Goal: Task Accomplishment & Management: Use online tool/utility

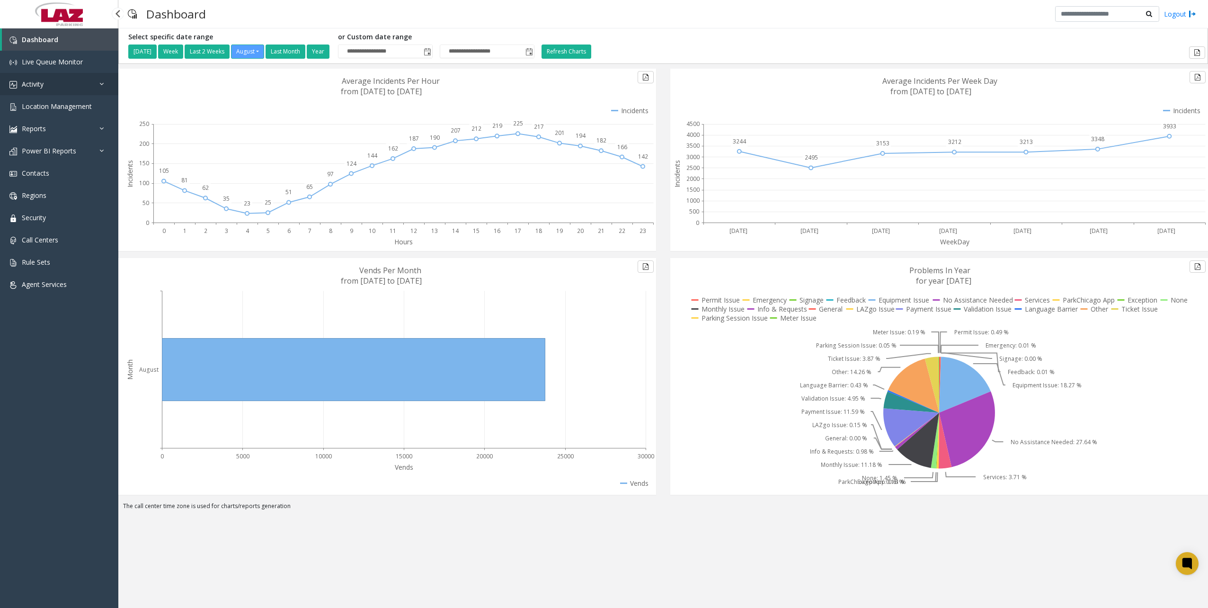
click at [52, 92] on link "Activity" at bounding box center [59, 84] width 118 height 22
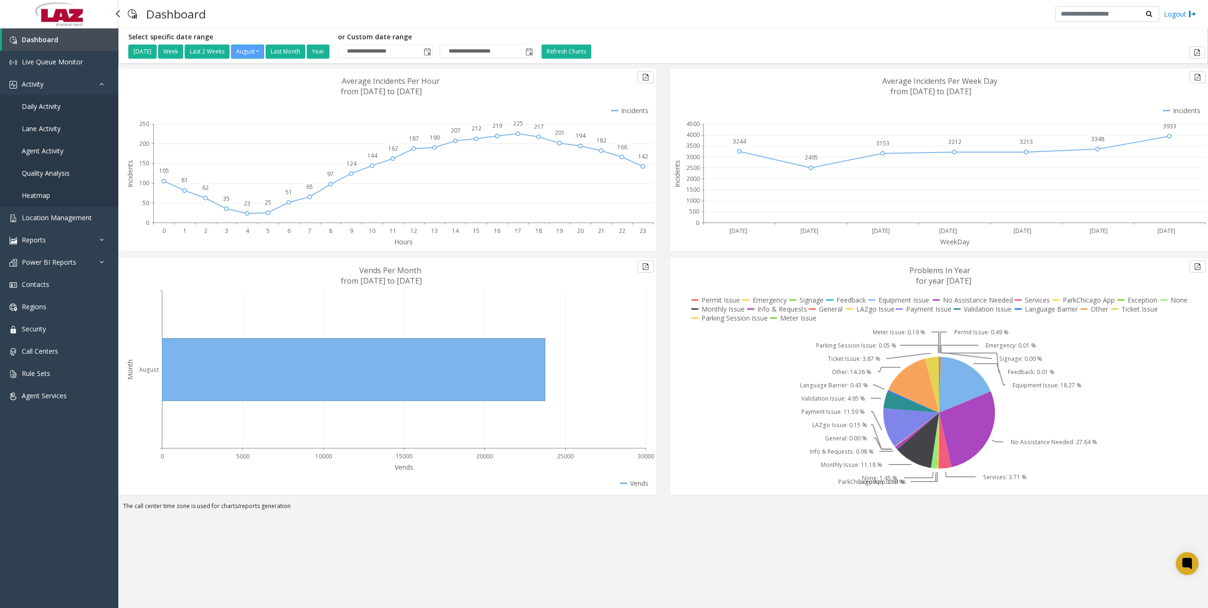
click at [63, 107] on link "Daily Activity" at bounding box center [59, 106] width 118 height 22
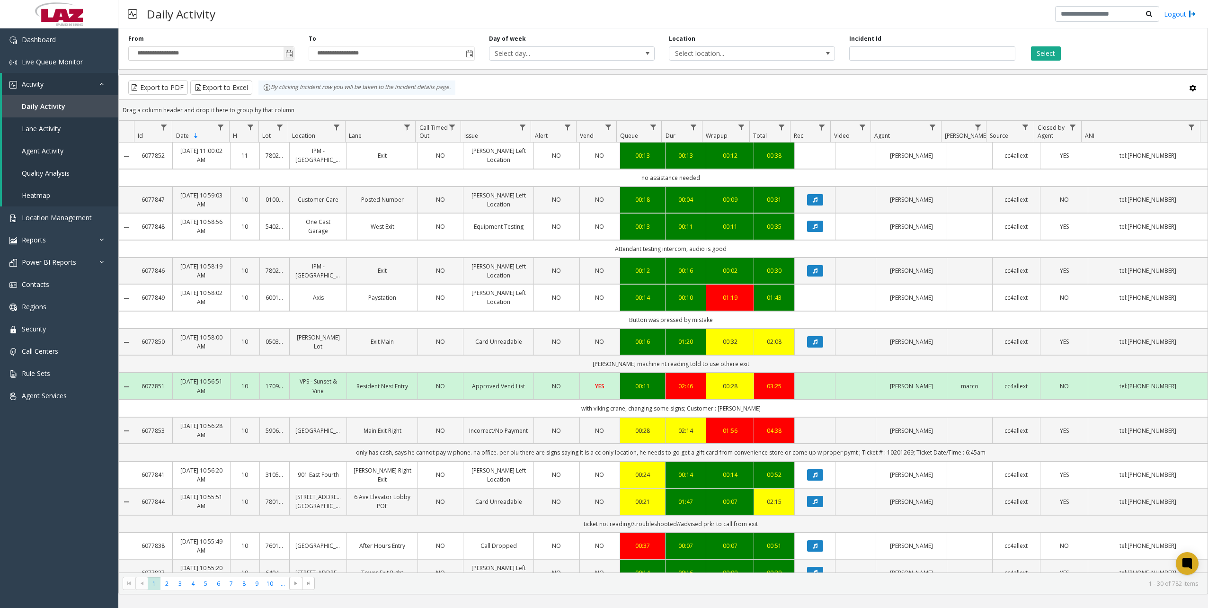
click at [288, 54] on span "Toggle popup" at bounding box center [289, 54] width 8 height 8
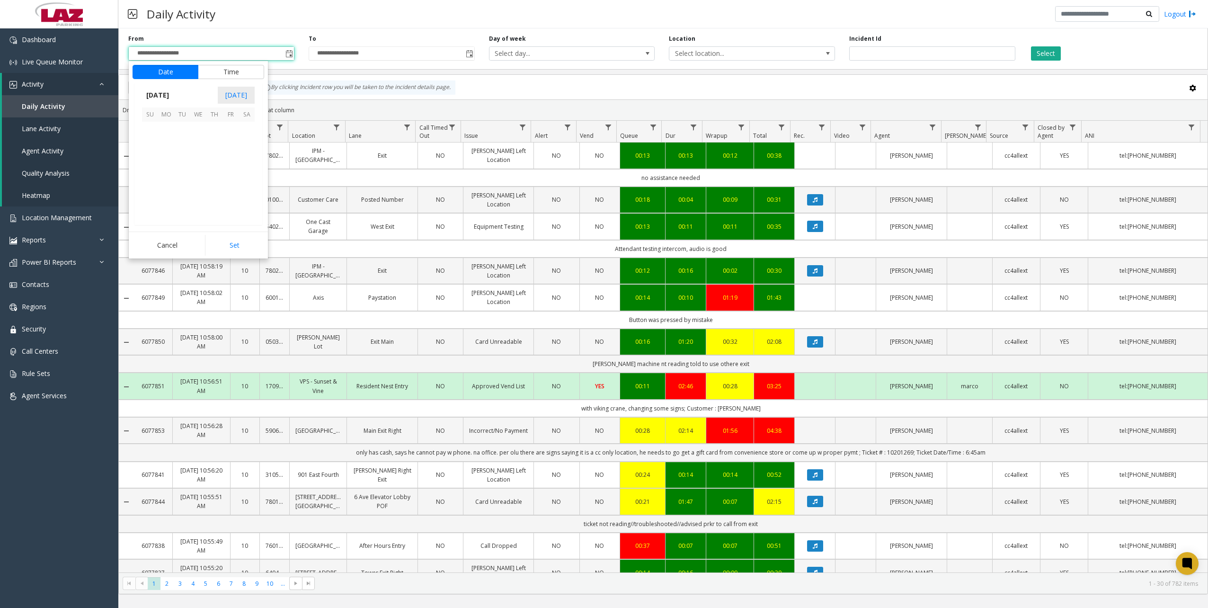
scroll to position [169721, 0]
click at [166, 174] on span "18" at bounding box center [166, 178] width 16 height 16
click at [240, 239] on button "Set" at bounding box center [235, 245] width 60 height 21
type input "**********"
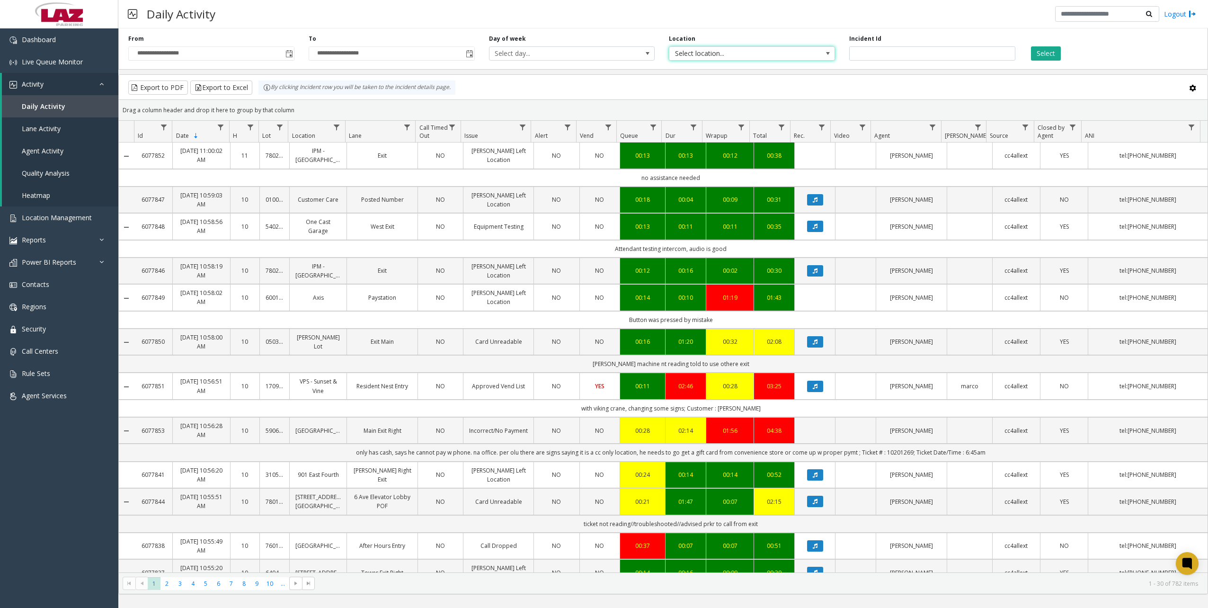
click at [697, 55] on span "Select location..." at bounding box center [735, 53] width 132 height 13
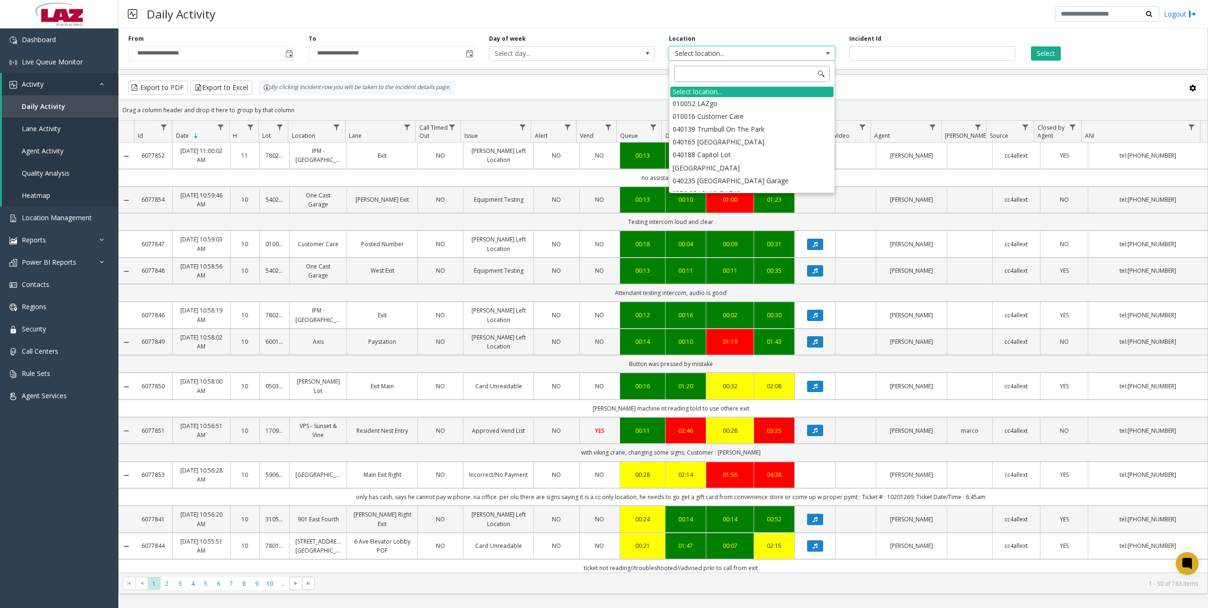
click at [723, 74] on input at bounding box center [752, 74] width 156 height 16
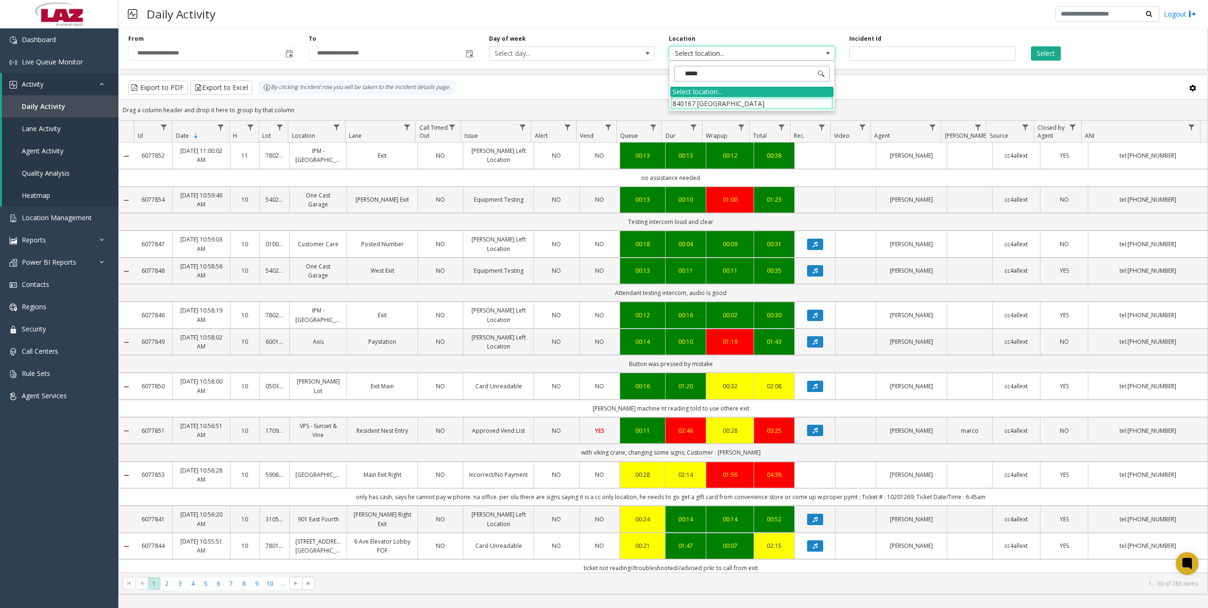
type input "******"
click at [712, 103] on li "840167 [GEOGRAPHIC_DATA]" at bounding box center [751, 103] width 163 height 13
click at [1061, 55] on div "Select" at bounding box center [1112, 48] width 180 height 26
click at [1058, 55] on button "Select" at bounding box center [1046, 53] width 30 height 14
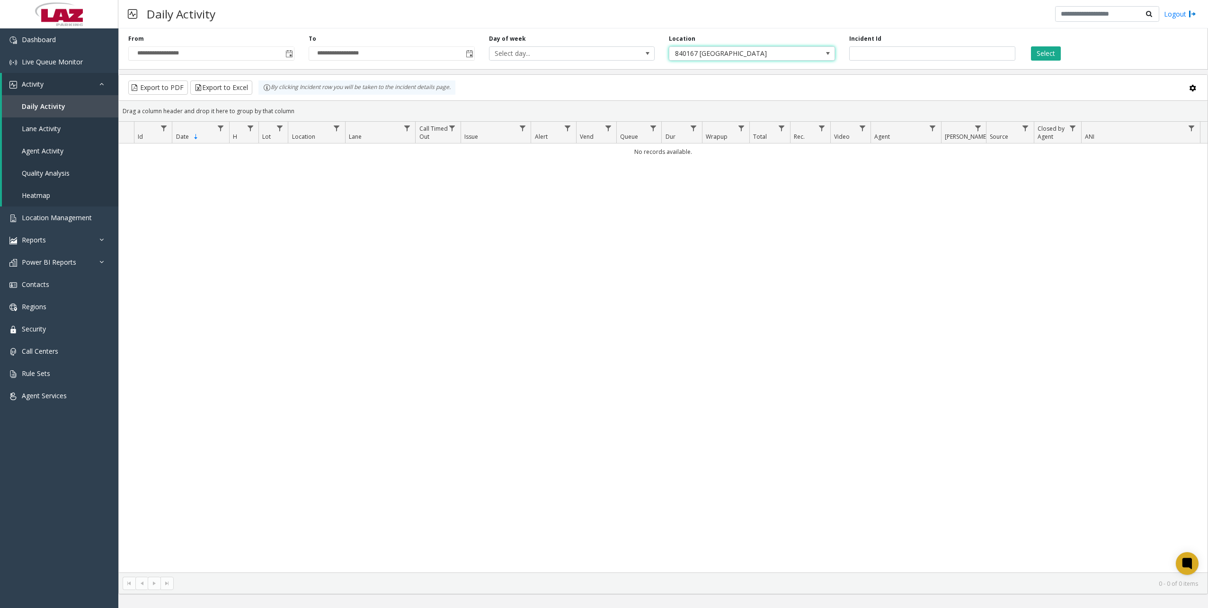
click at [757, 57] on span "840167 [GEOGRAPHIC_DATA]" at bounding box center [735, 53] width 132 height 13
type input "******"
click at [824, 55] on span at bounding box center [828, 54] width 8 height 8
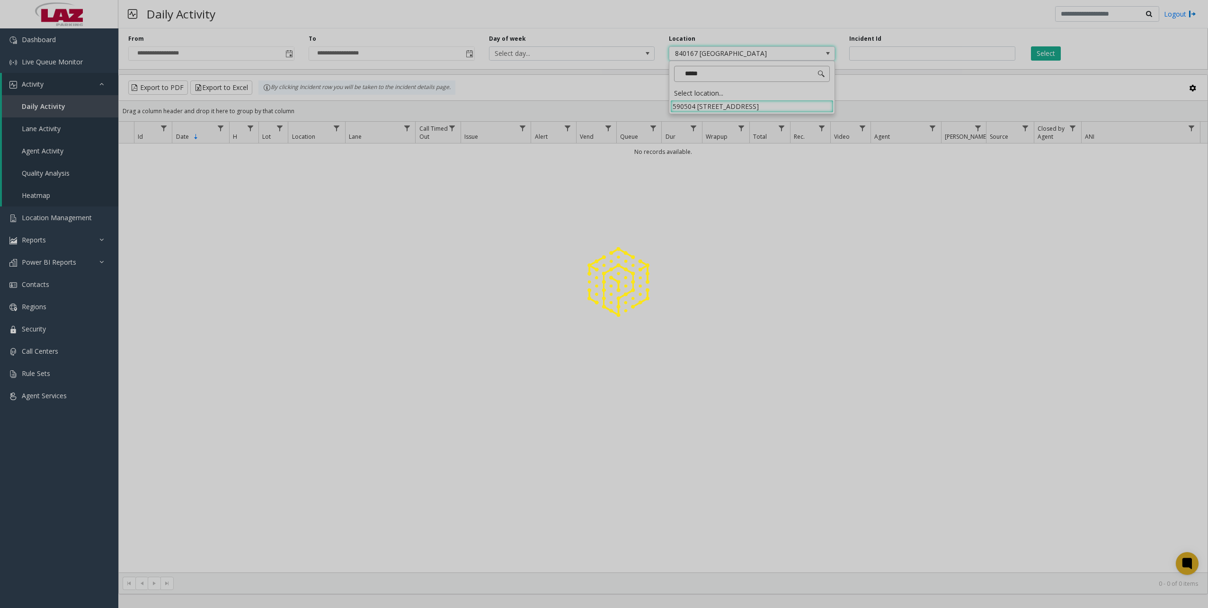
type input "******"
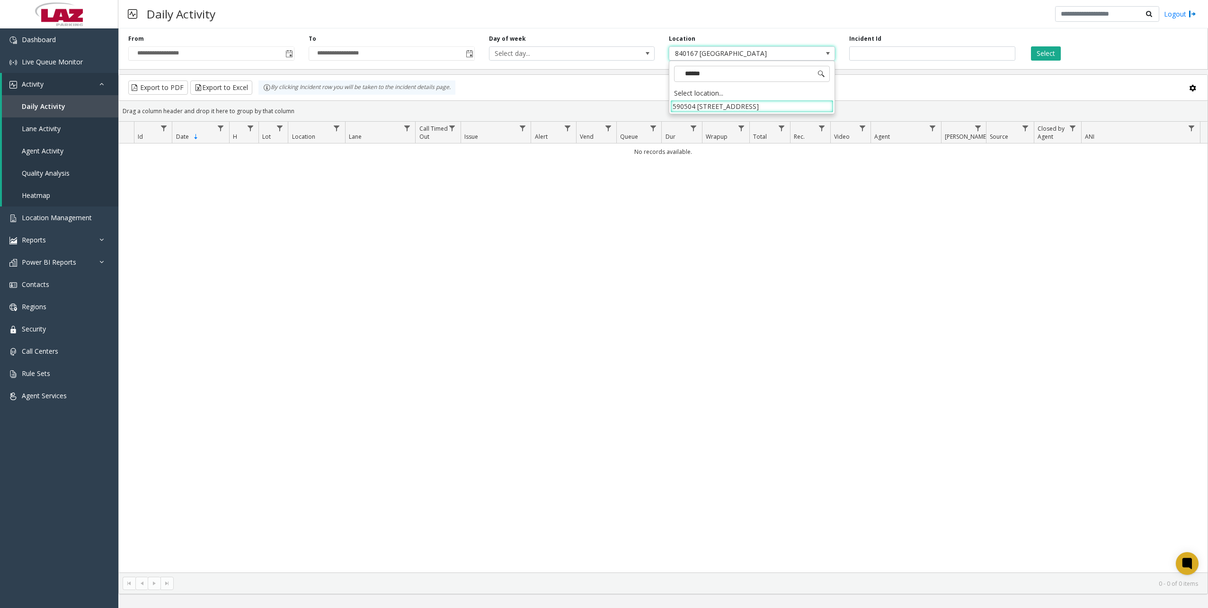
click at [694, 113] on div "****** Select location... 590504 [STREET_ADDRESS]" at bounding box center [752, 87] width 166 height 53
click at [696, 106] on li "590504 [STREET_ADDRESS]" at bounding box center [751, 106] width 163 height 13
click at [1051, 52] on button "Select" at bounding box center [1046, 53] width 30 height 14
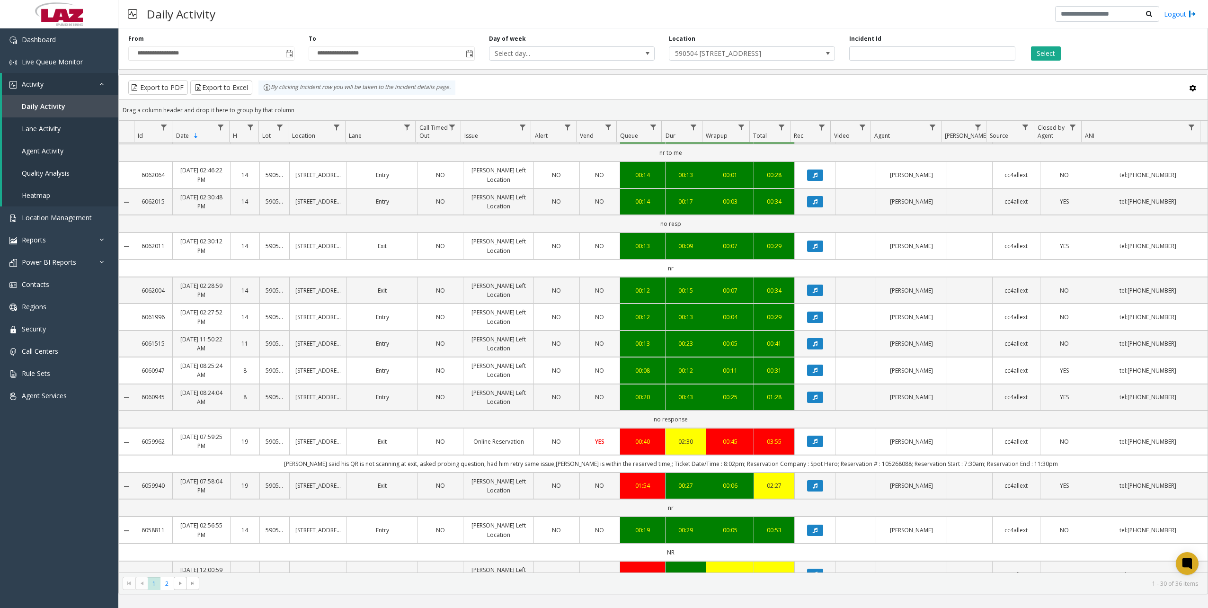
scroll to position [652, 0]
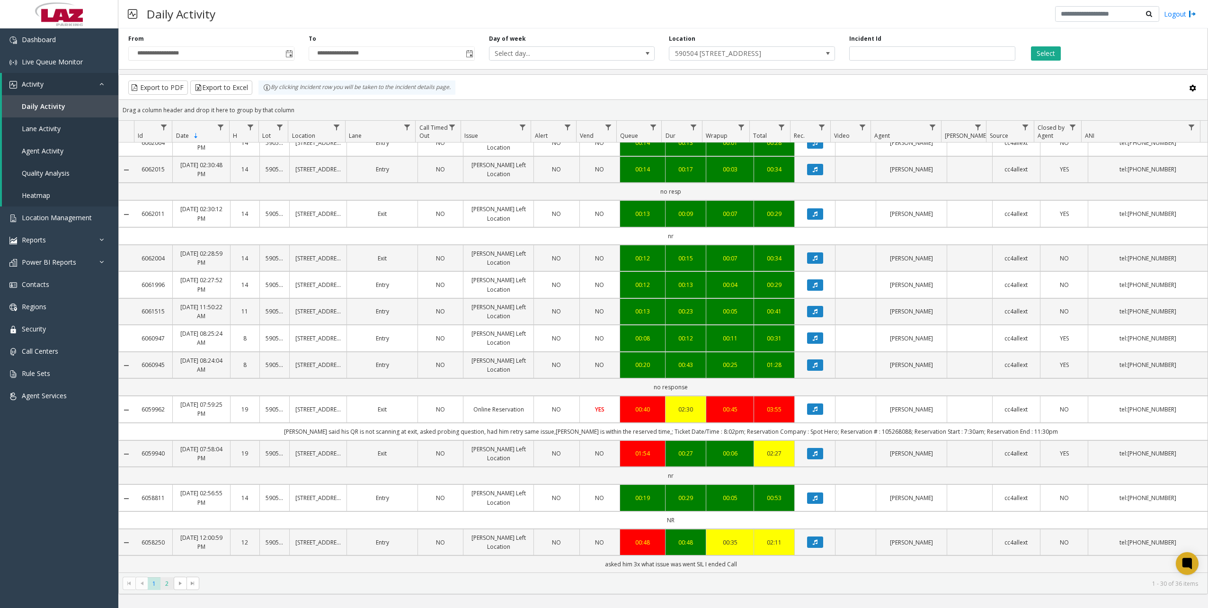
click at [172, 586] on span "2" at bounding box center [166, 583] width 13 height 13
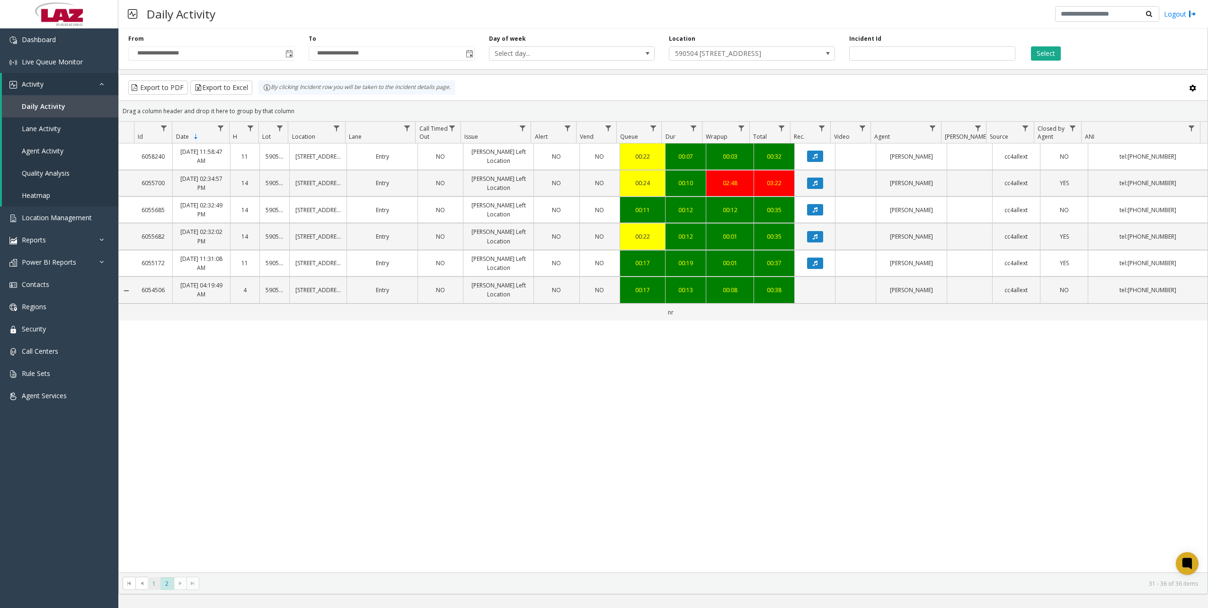
click at [156, 585] on span "1" at bounding box center [154, 583] width 13 height 13
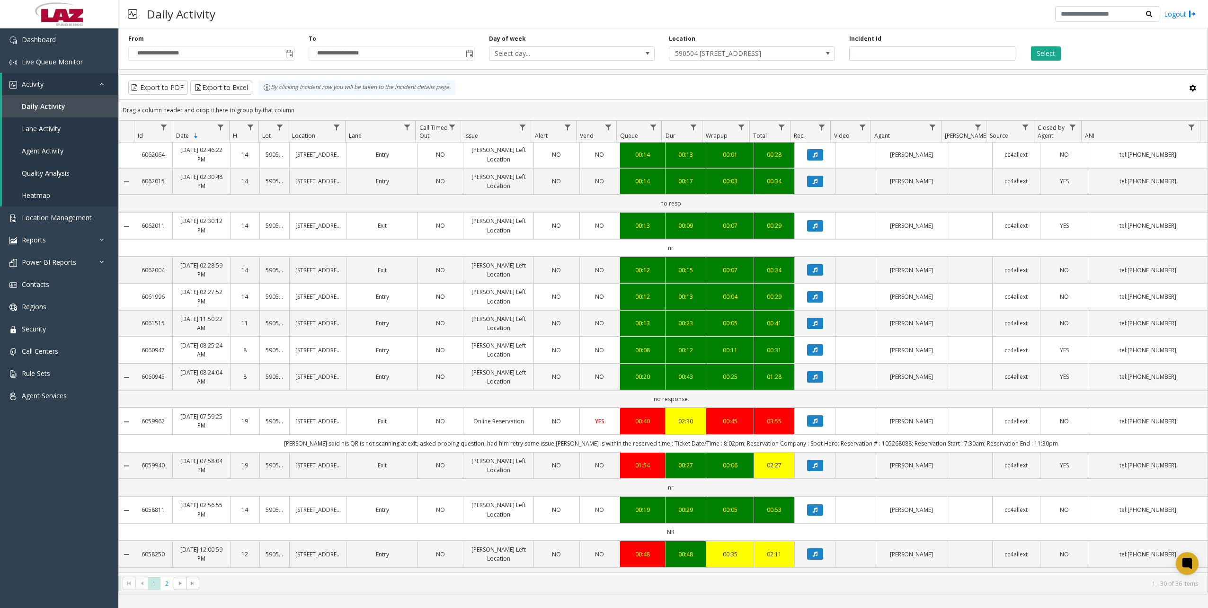
scroll to position [652, 0]
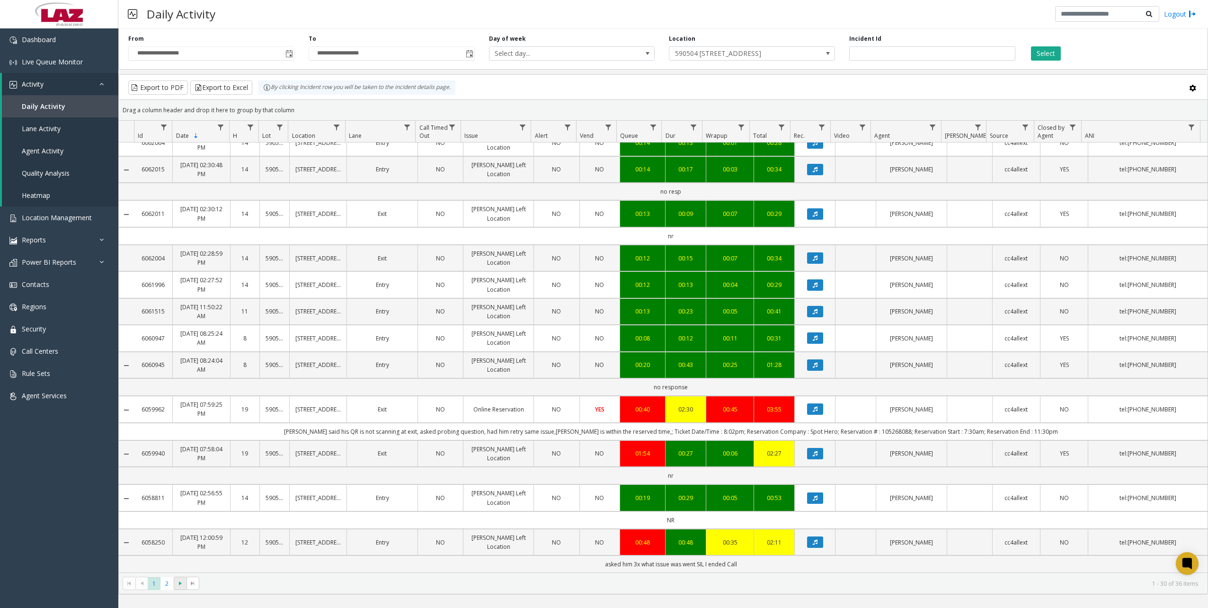
click at [179, 588] on span at bounding box center [180, 582] width 13 height 13
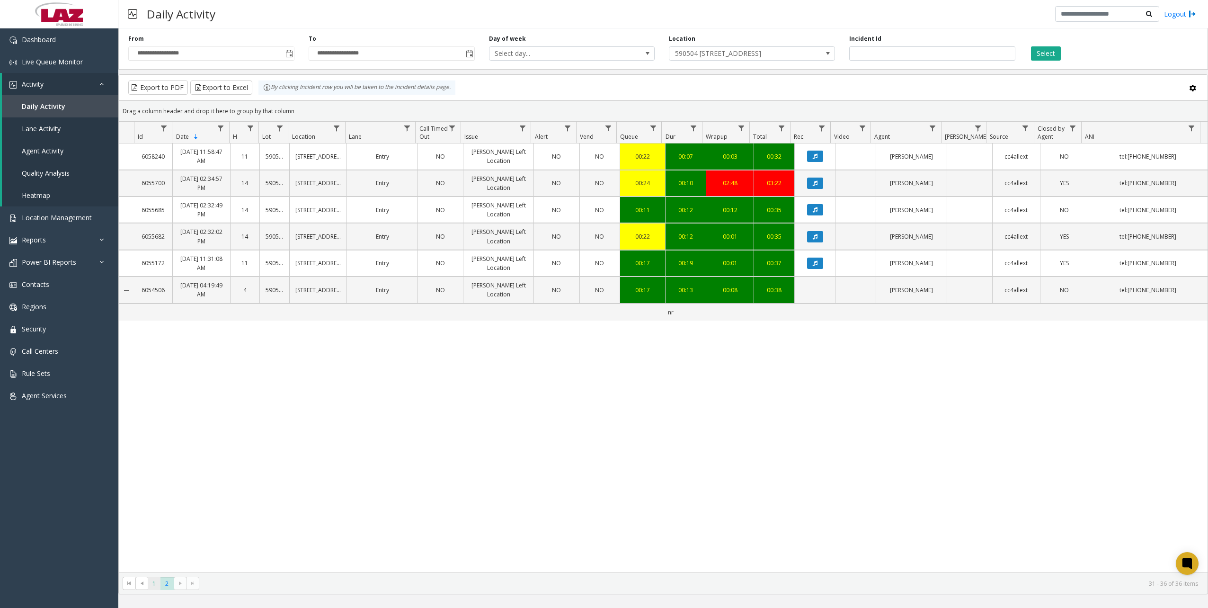
click at [153, 586] on span "1" at bounding box center [154, 583] width 13 height 13
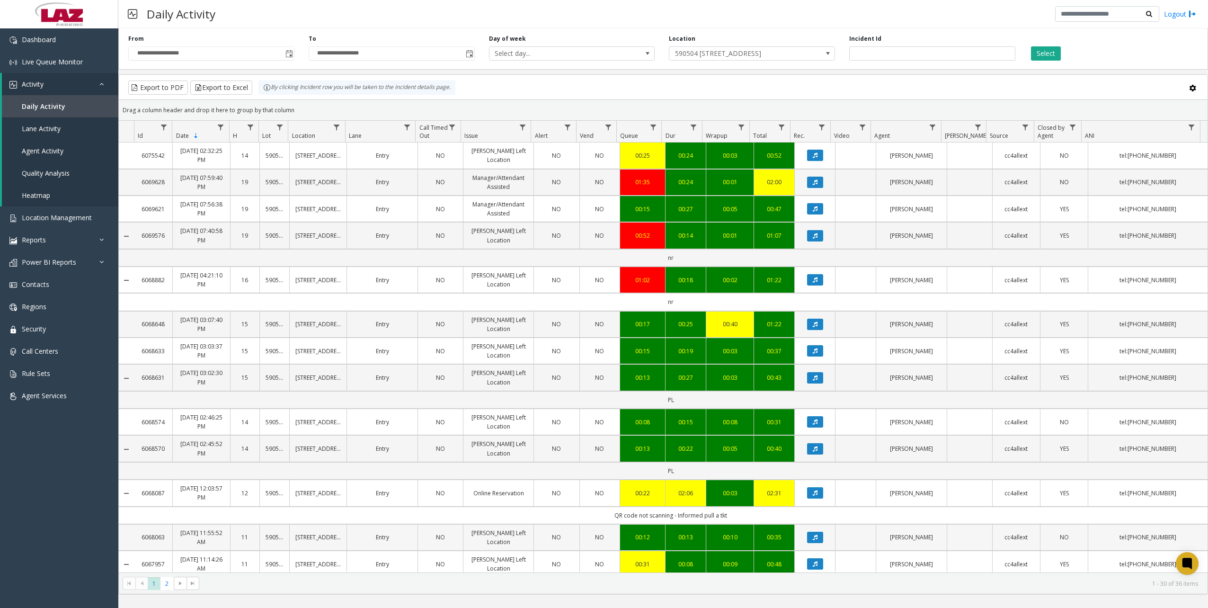
scroll to position [237, 0]
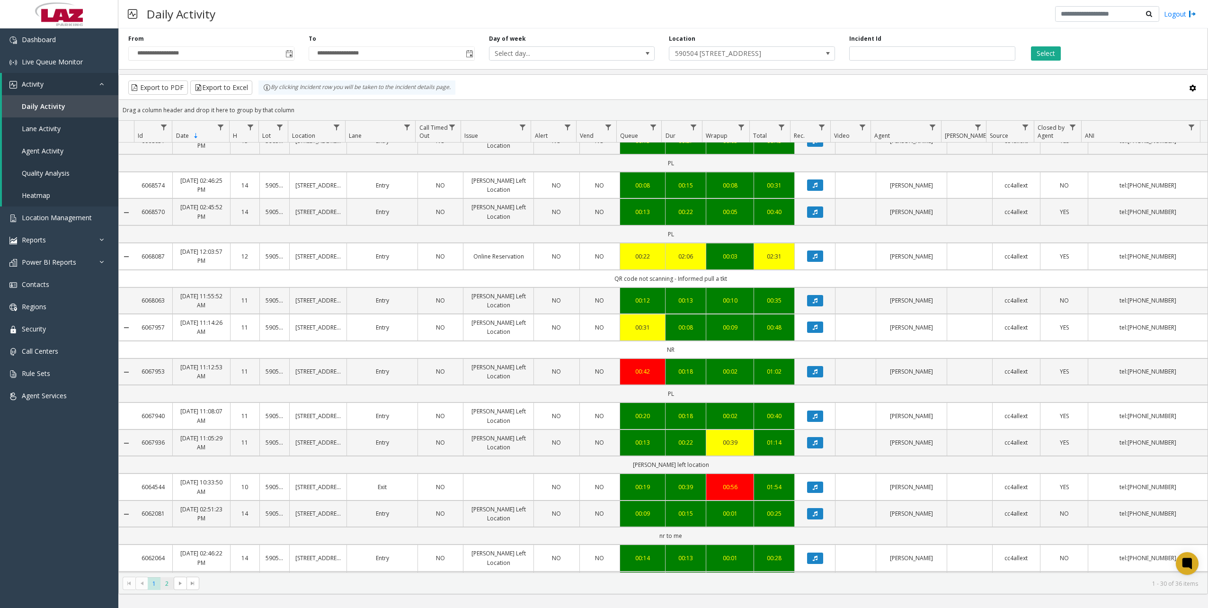
click at [163, 581] on span "2" at bounding box center [166, 583] width 13 height 13
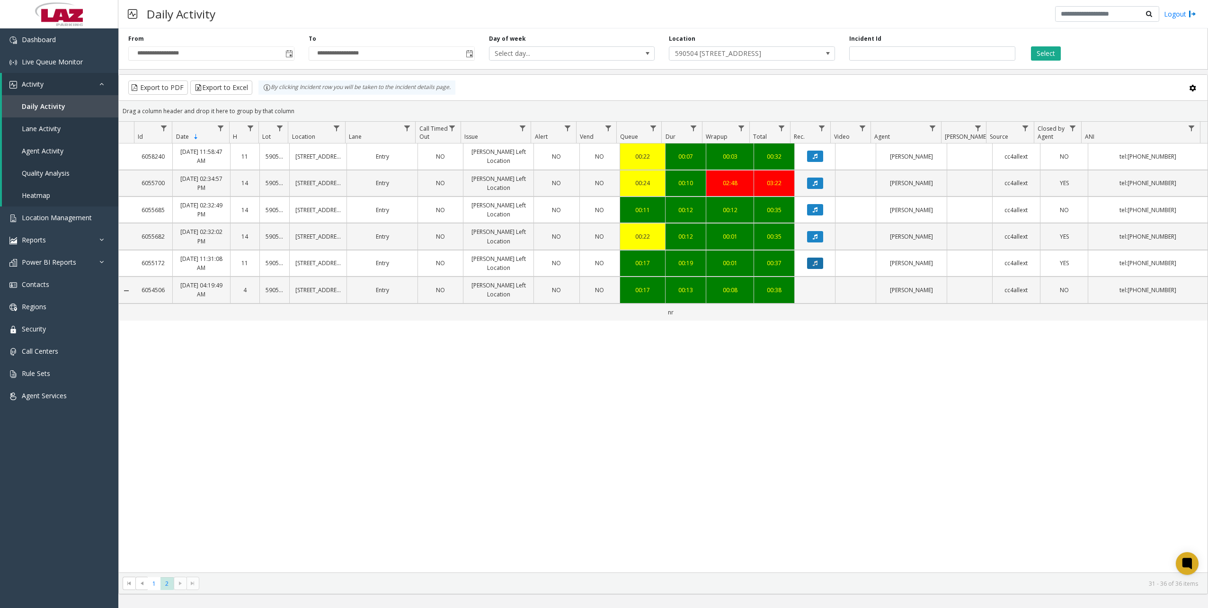
click at [812, 262] on icon "Data table" at bounding box center [814, 263] width 5 height 6
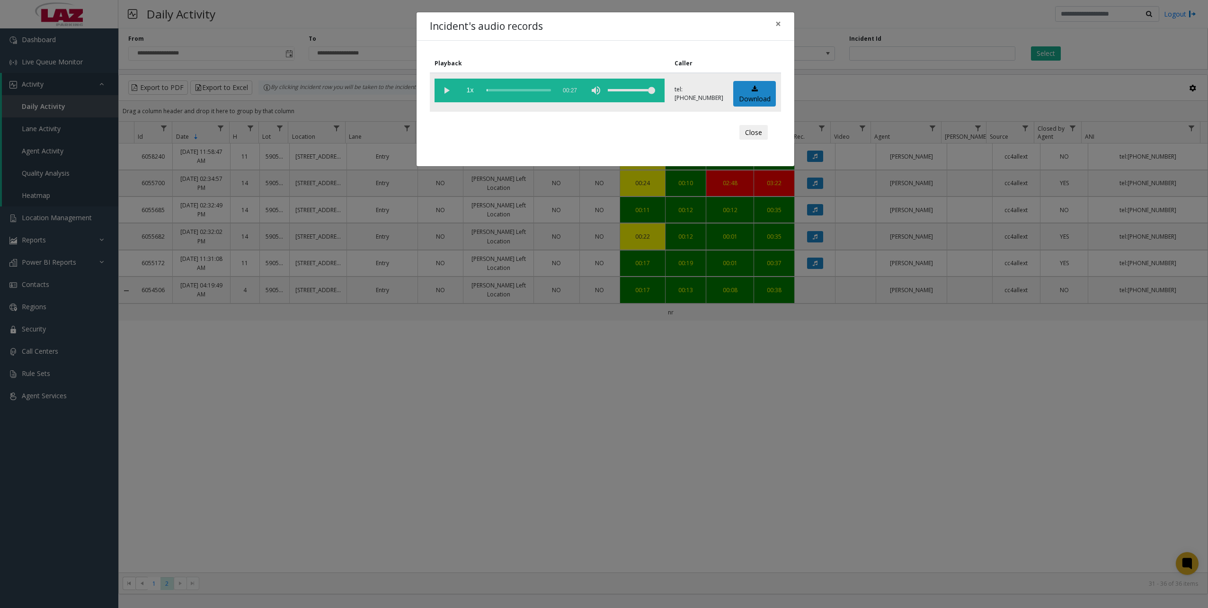
click at [444, 88] on vg-play-pause at bounding box center [446, 91] width 24 height 24
click at [503, 89] on div "scrub bar" at bounding box center [518, 91] width 64 height 24
click at [515, 90] on div "scrub bar" at bounding box center [518, 91] width 64 height 24
click at [447, 89] on vg-play-pause at bounding box center [446, 91] width 24 height 24
click at [778, 19] on span "×" at bounding box center [778, 23] width 6 height 13
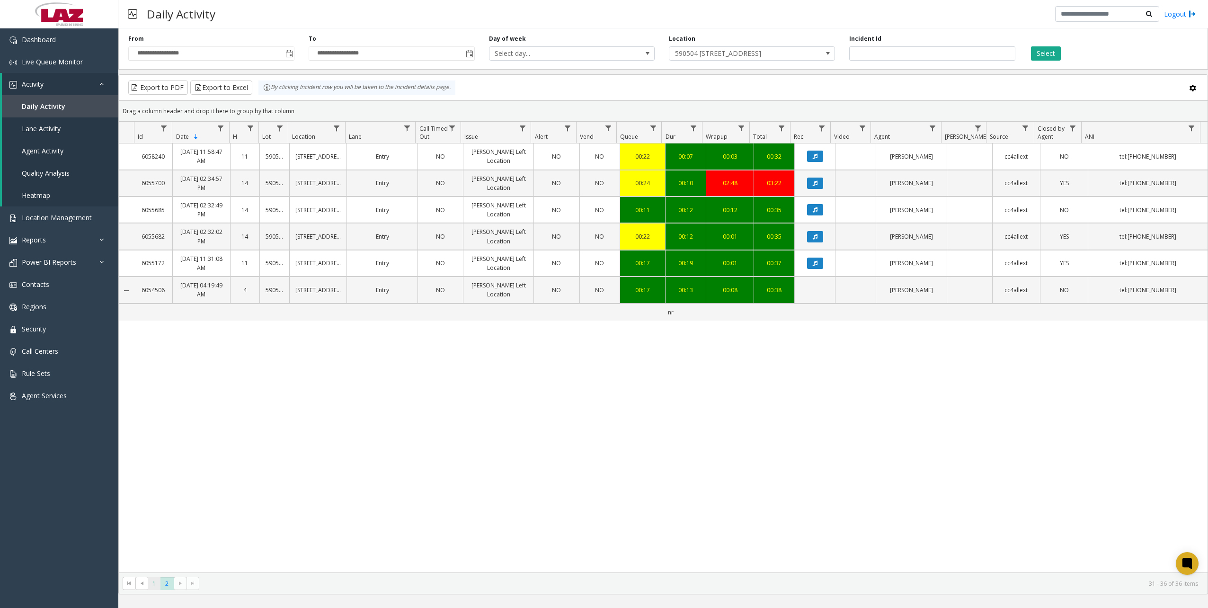
click at [151, 585] on span "1" at bounding box center [154, 583] width 13 height 13
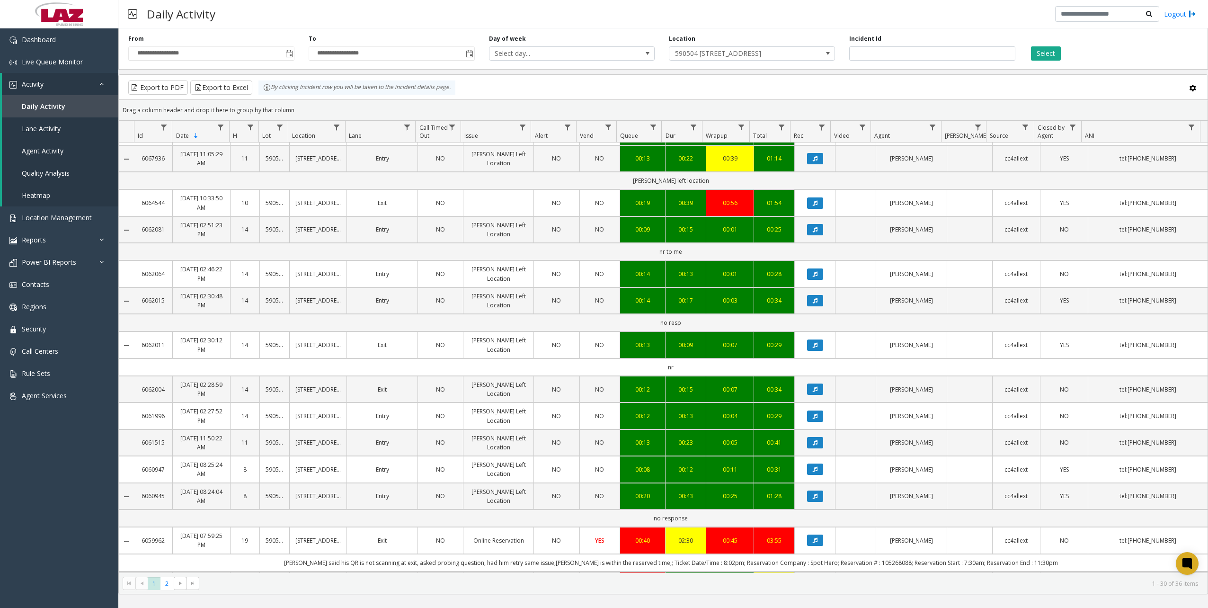
scroll to position [652, 0]
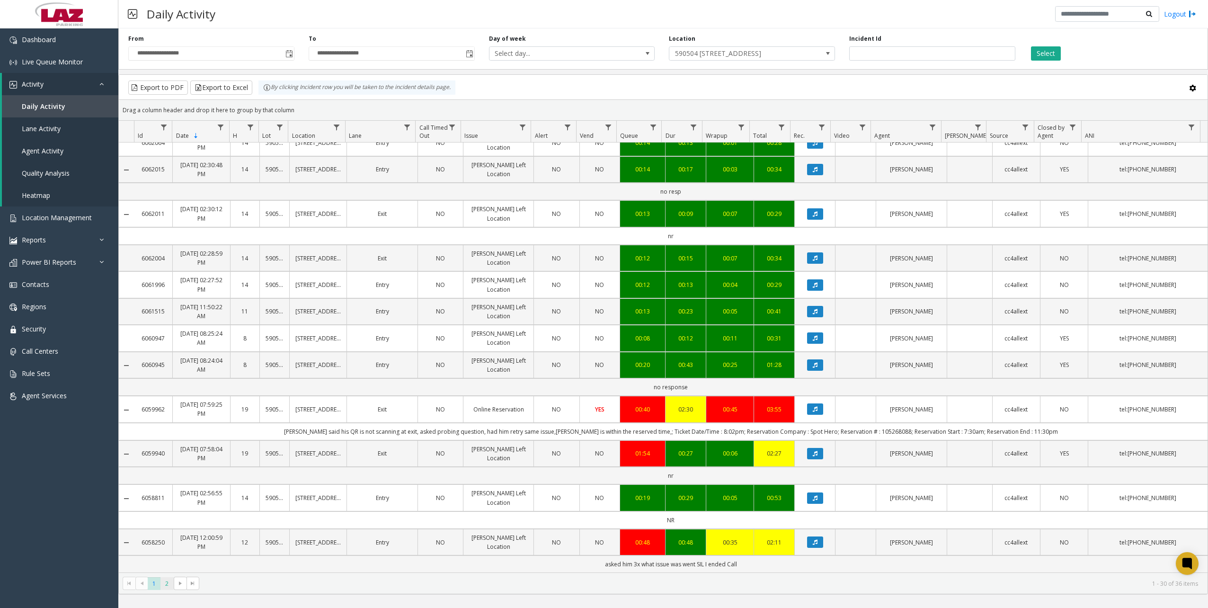
click at [165, 584] on span "2" at bounding box center [166, 583] width 13 height 13
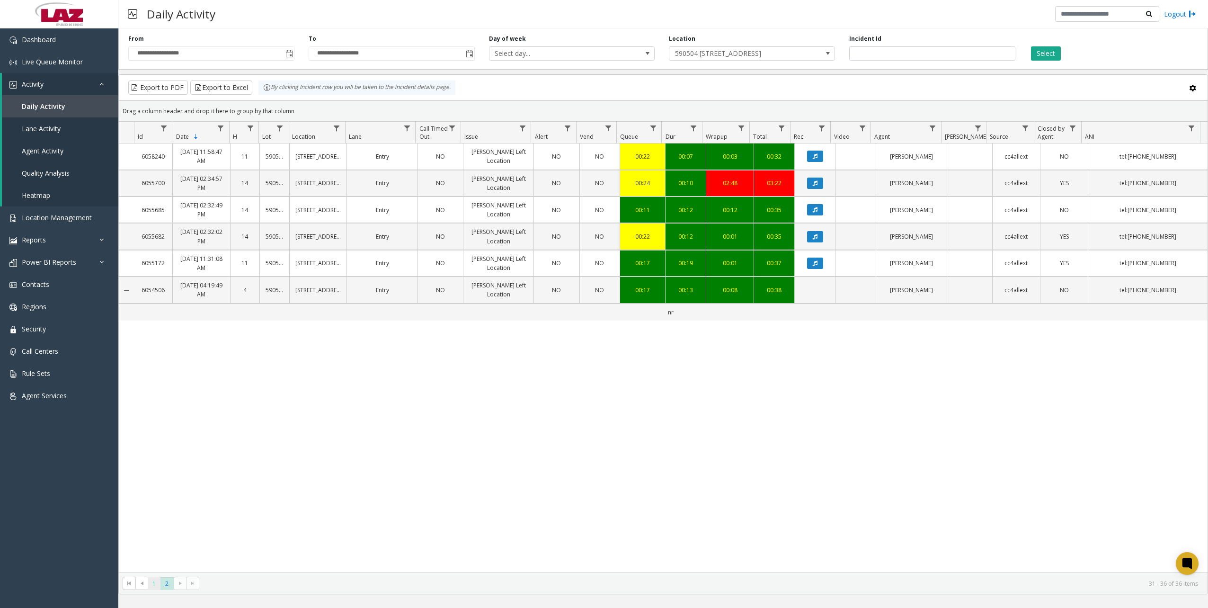
click at [155, 586] on span "1" at bounding box center [154, 583] width 13 height 13
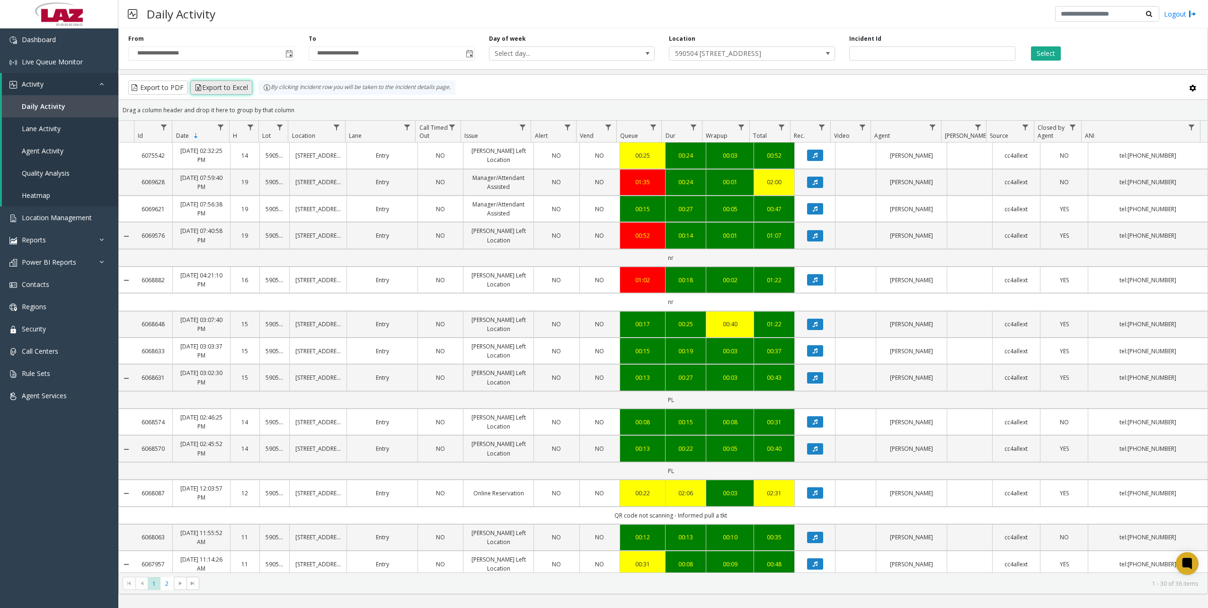
click at [238, 86] on button "Export to Excel" at bounding box center [221, 87] width 62 height 14
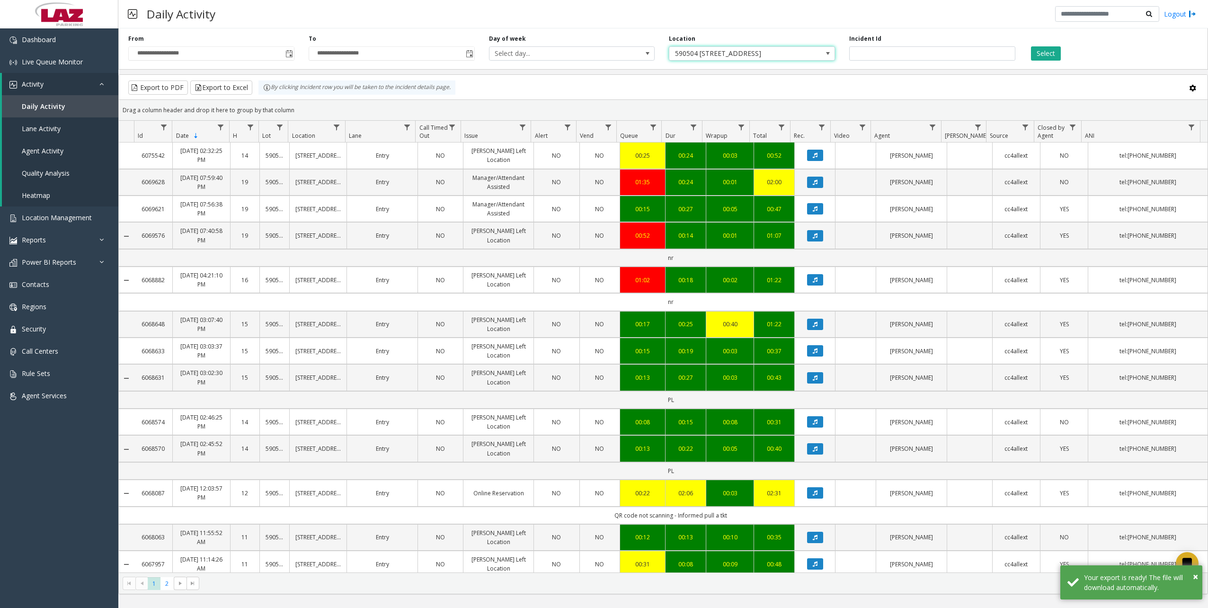
click at [750, 56] on span "590504 [STREET_ADDRESS]" at bounding box center [735, 53] width 132 height 13
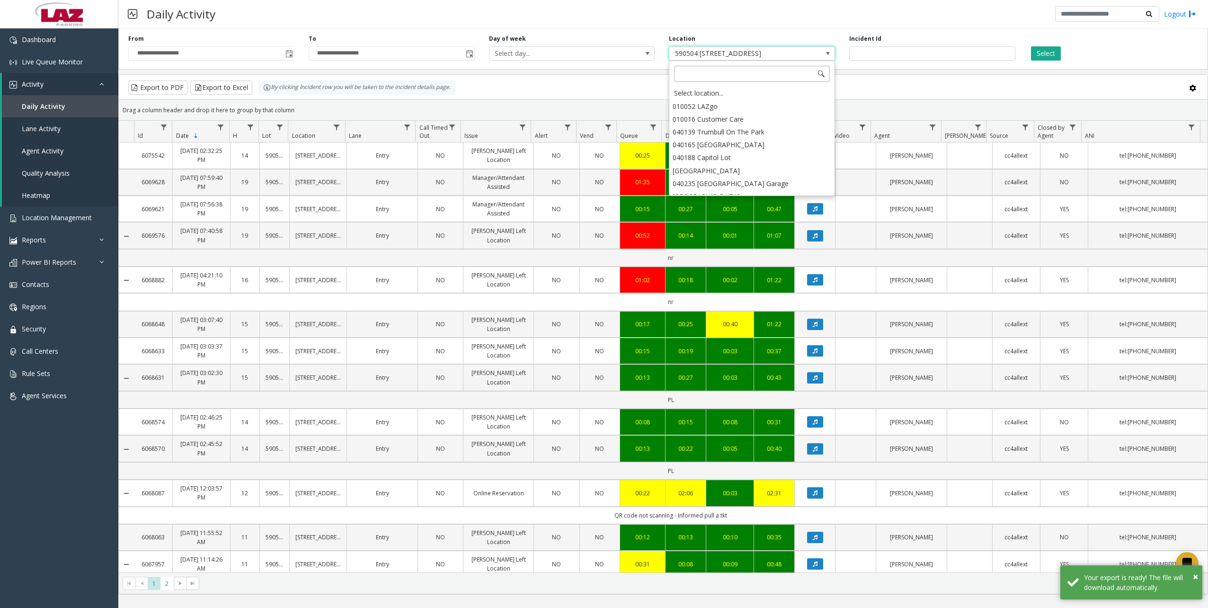
scroll to position [12481, 0]
click at [730, 78] on input at bounding box center [752, 74] width 156 height 16
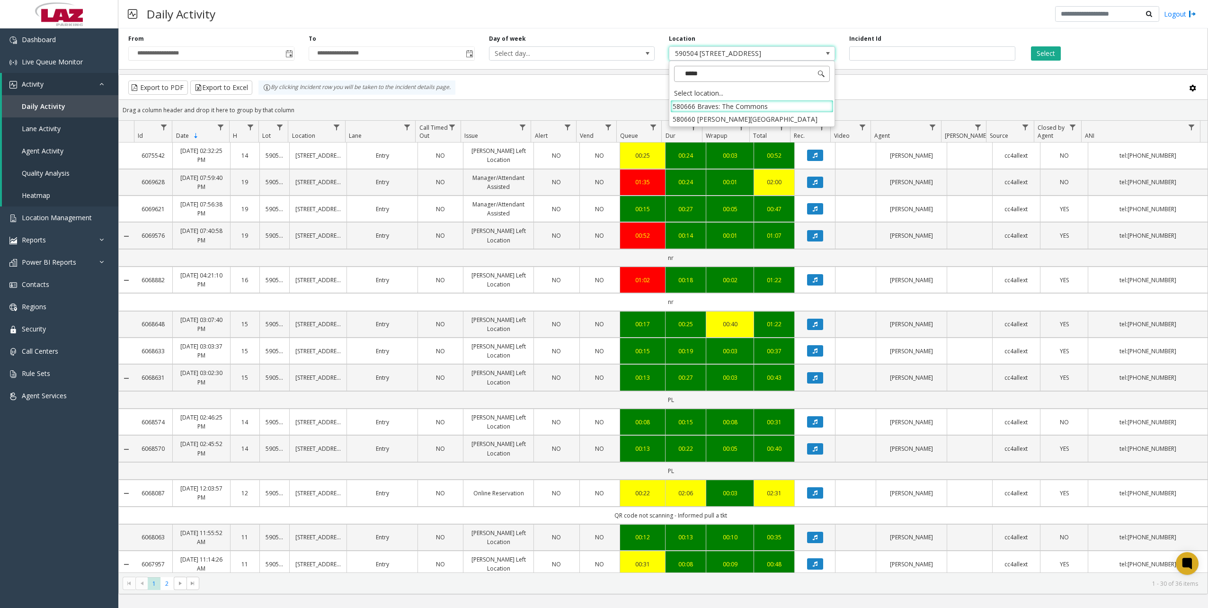
type input "******"
click at [759, 104] on li "580666 Braves: The Commons" at bounding box center [751, 106] width 163 height 13
click at [1040, 52] on button "Select" at bounding box center [1046, 53] width 30 height 14
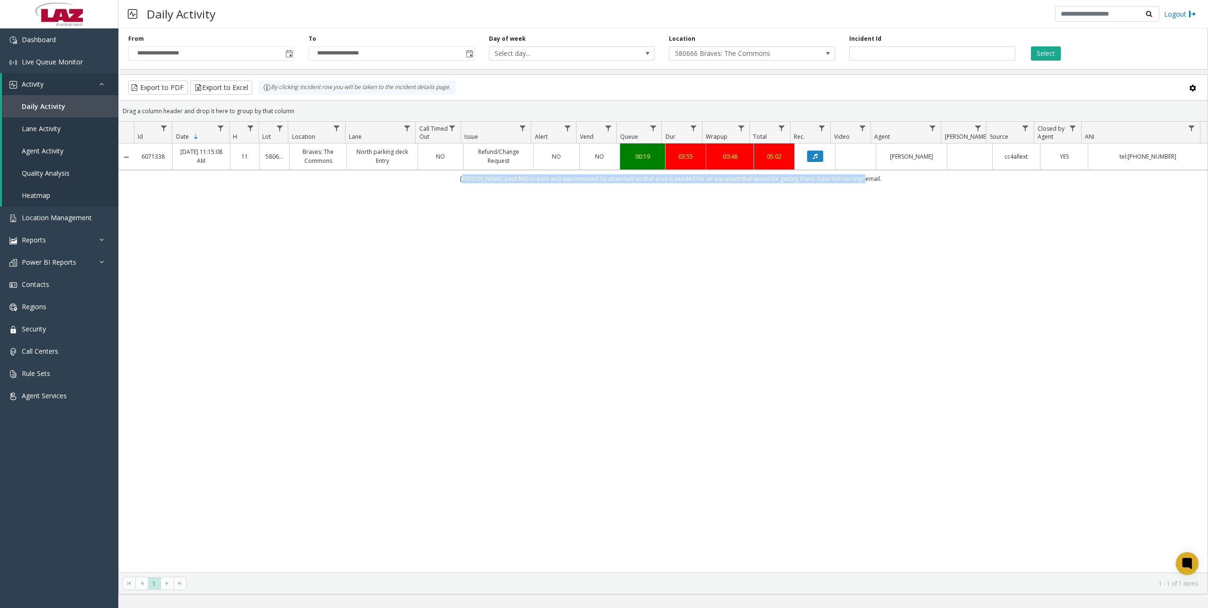
drag, startPoint x: 471, startPoint y: 179, endPoint x: 869, endPoint y: 180, distance: 398.0
click at [869, 180] on td "[PERSON_NAME] paid $60 to park and was removed by attendant as that area is nee…" at bounding box center [670, 178] width 1073 height 17
click at [543, 253] on div "6071338 [DATE] 11:15:08 AM 11 580666 Braves: The Commons North parking deck Ent…" at bounding box center [663, 357] width 1088 height 429
drag, startPoint x: 472, startPoint y: 179, endPoint x: 874, endPoint y: 185, distance: 401.3
click at [874, 185] on td "[PERSON_NAME] paid $60 to park and was removed by attendant as that area is nee…" at bounding box center [670, 178] width 1073 height 17
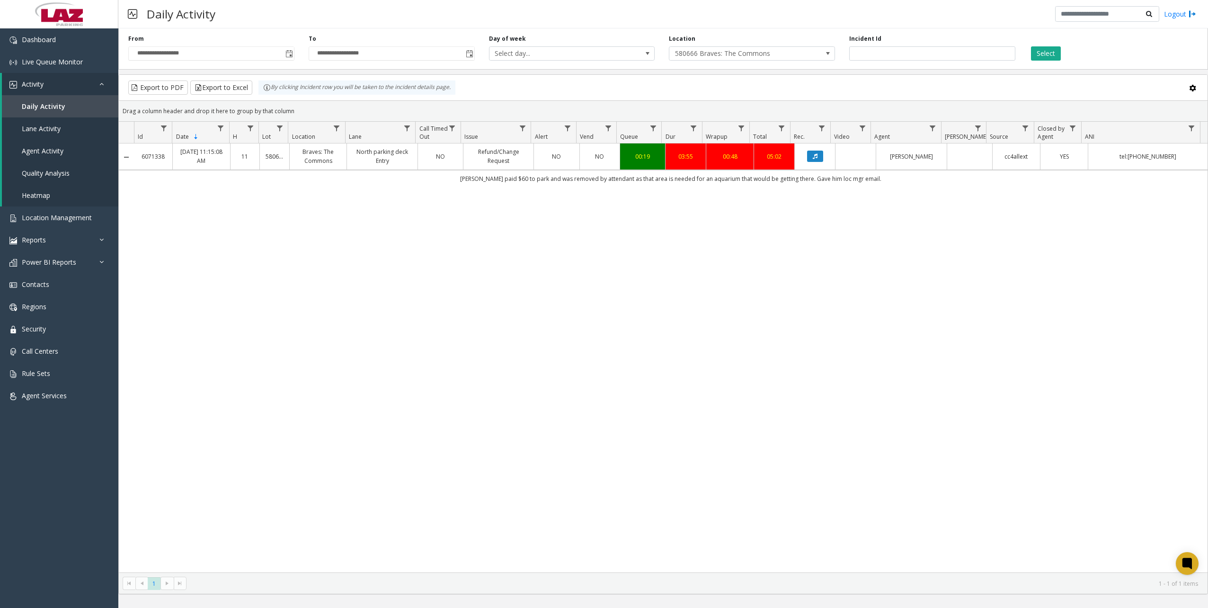
click at [524, 242] on div "6071338 [DATE] 11:15:08 AM 11 580666 Braves: The Commons North parking deck Ent…" at bounding box center [663, 357] width 1088 height 429
click at [421, 257] on div "6071338 [DATE] 11:15:08 AM 11 580666 Braves: The Commons North parking deck Ent…" at bounding box center [663, 357] width 1088 height 429
click at [692, 55] on span "580666 Braves: The Commons" at bounding box center [735, 53] width 132 height 13
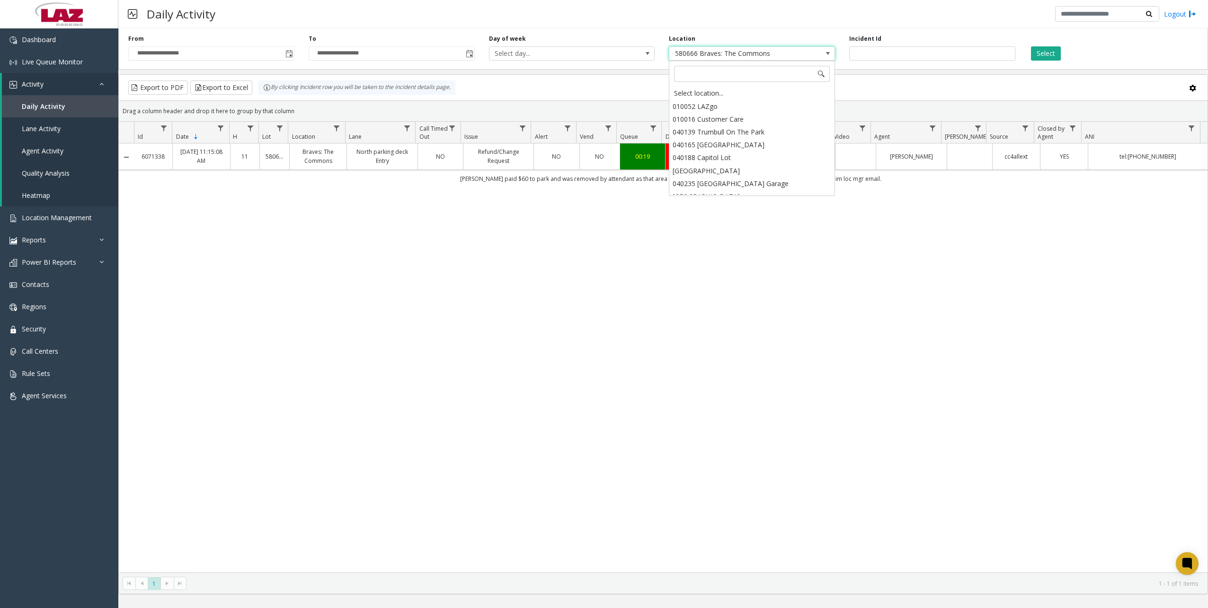
scroll to position [12417, 0]
click at [706, 71] on input at bounding box center [752, 74] width 156 height 16
type input "******"
click at [686, 75] on input "******" at bounding box center [752, 74] width 156 height 16
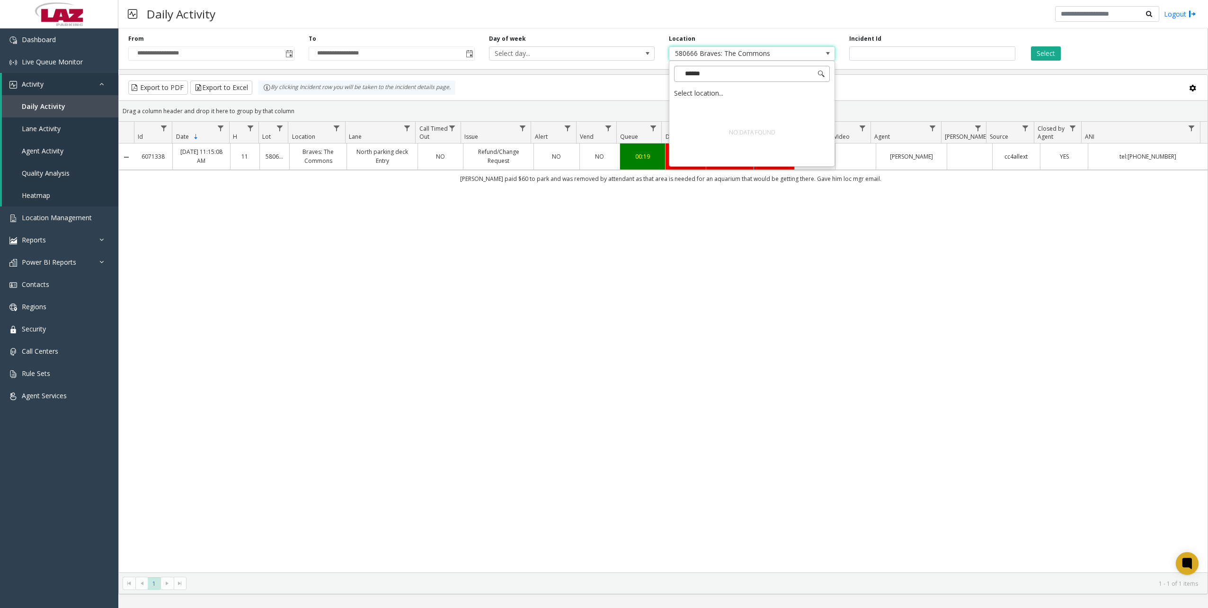
click at [720, 70] on input "******" at bounding box center [752, 74] width 156 height 16
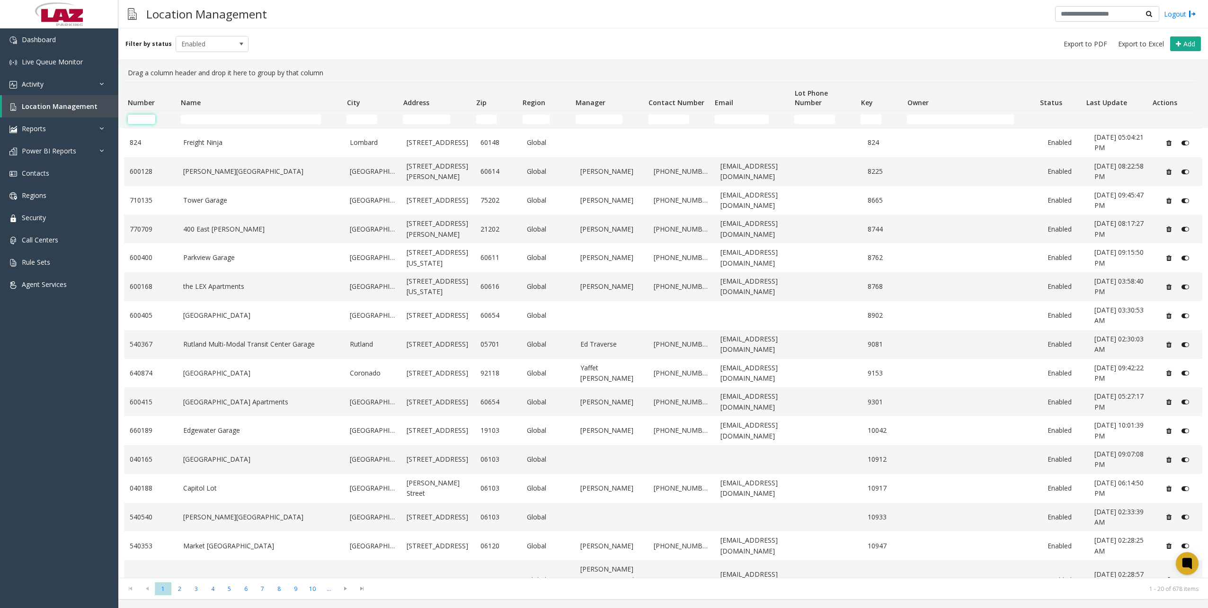
click at [143, 117] on input "Number Filter" at bounding box center [141, 119] width 27 height 9
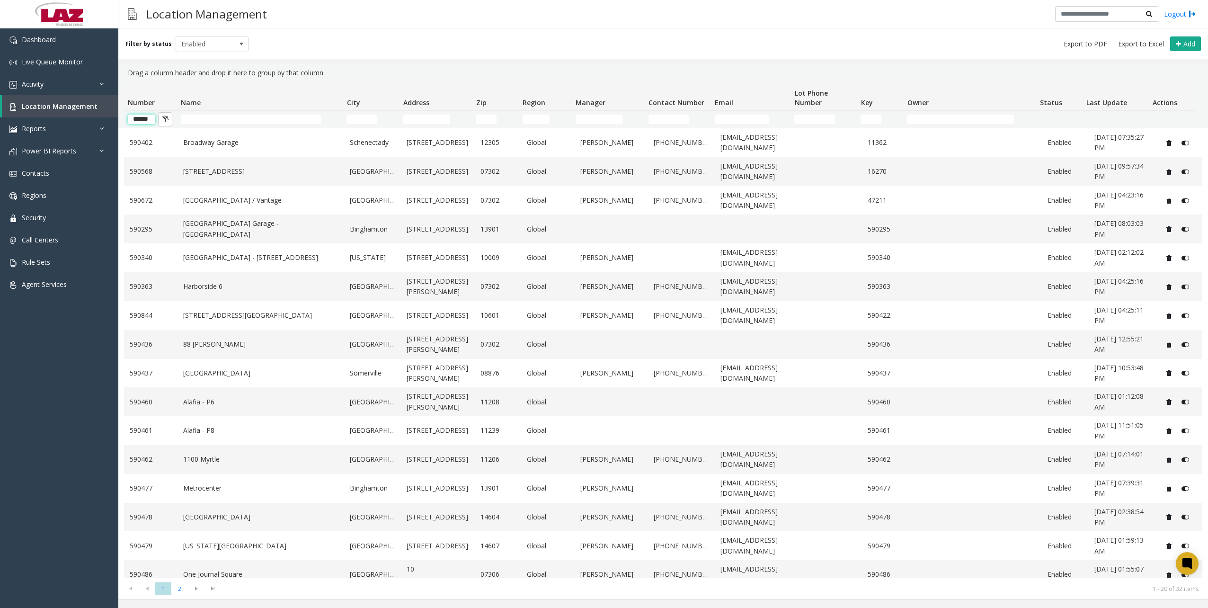
scroll to position [0, 0]
type input "******"
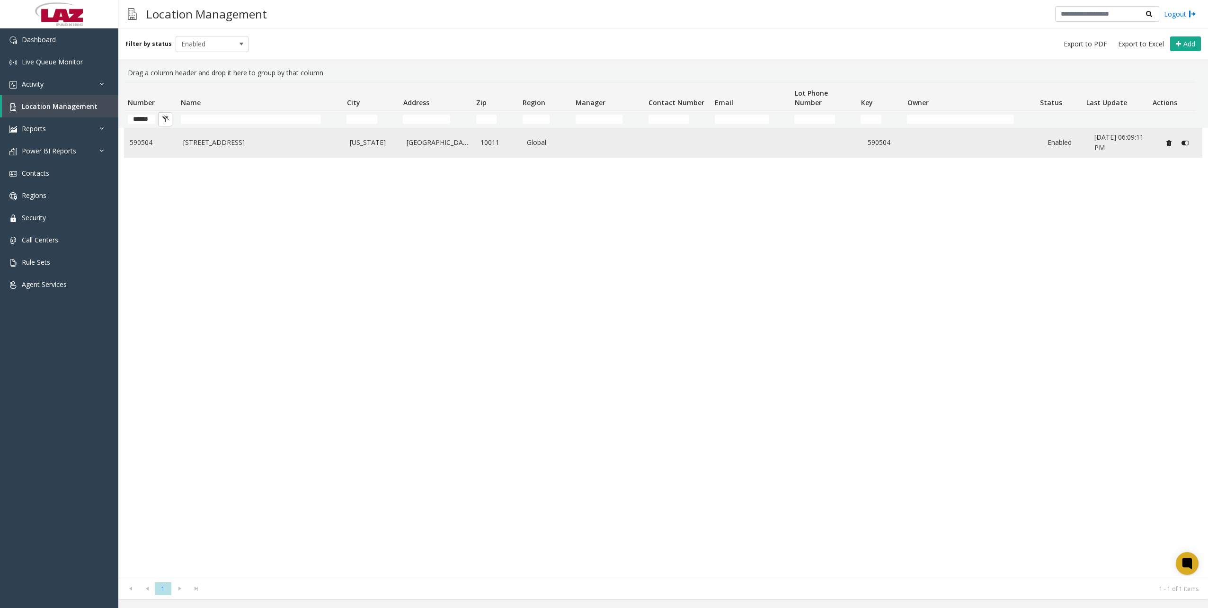
scroll to position [0, 0]
click at [228, 132] on td "[STREET_ADDRESS]" at bounding box center [260, 142] width 167 height 29
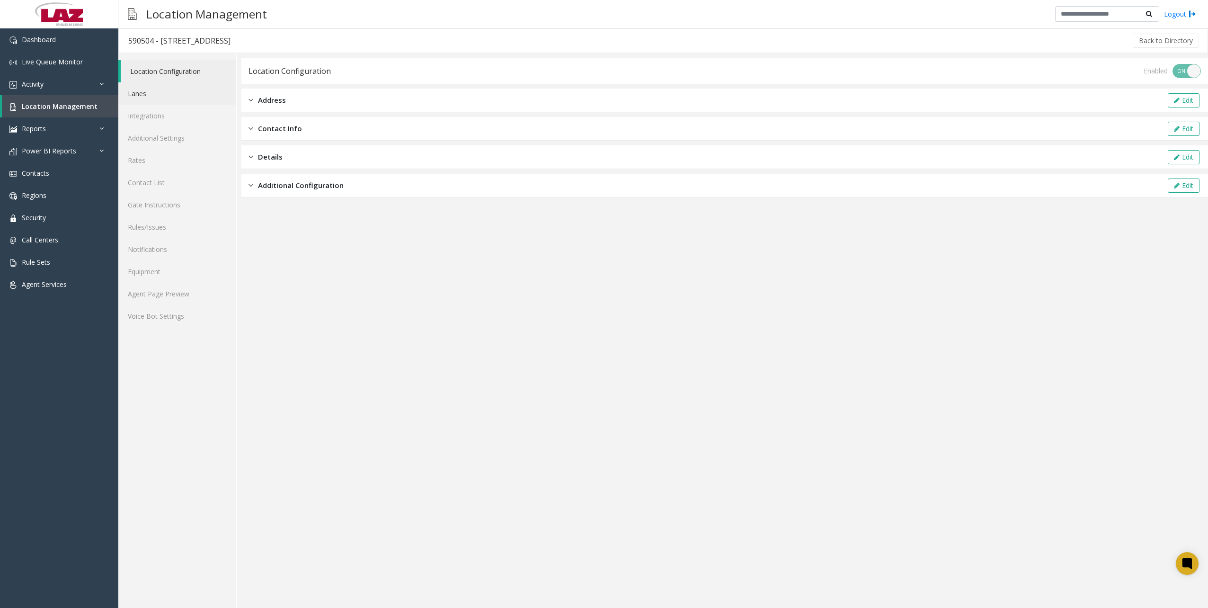
click at [179, 98] on link "Lanes" at bounding box center [177, 93] width 118 height 22
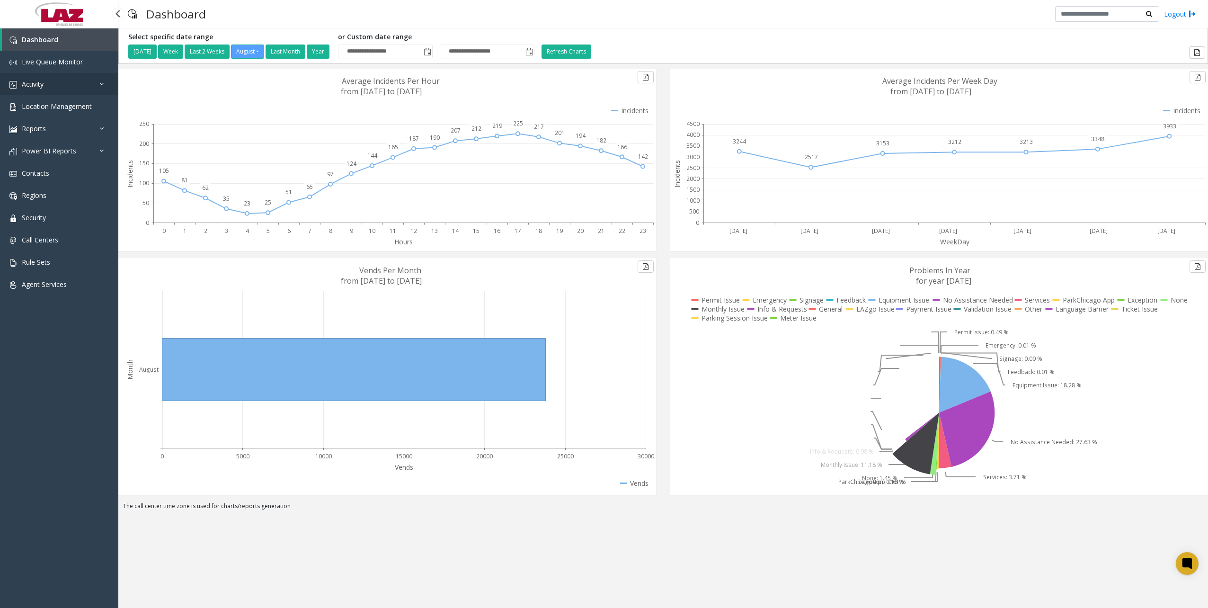
click at [76, 90] on link "Activity" at bounding box center [59, 84] width 118 height 22
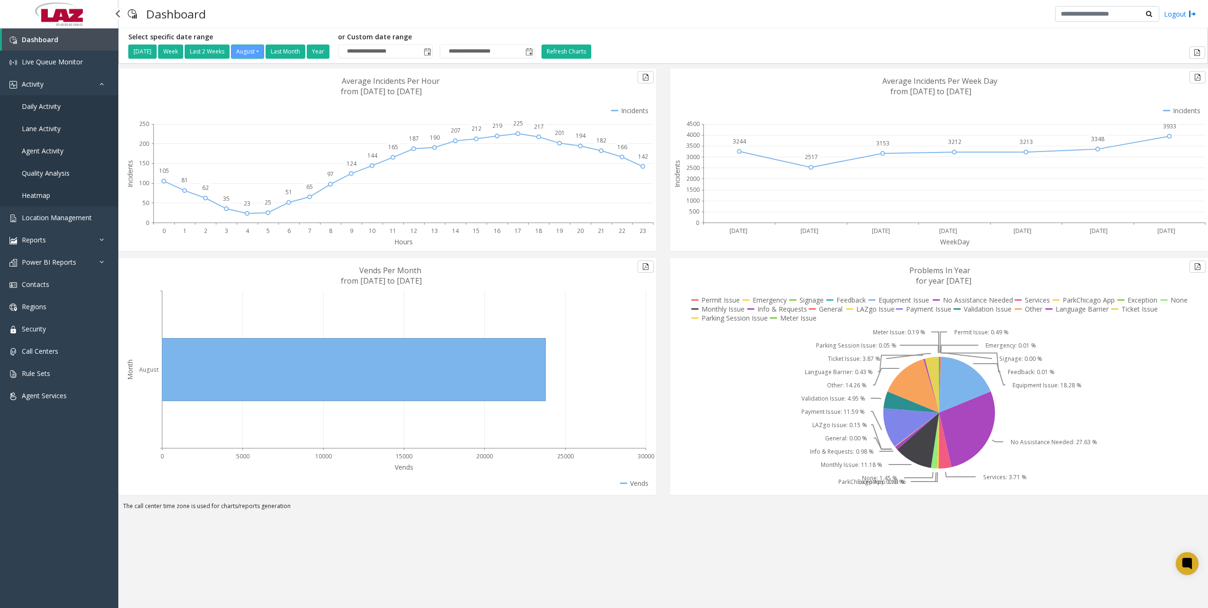
click at [45, 108] on span "Daily Activity" at bounding box center [41, 106] width 39 height 9
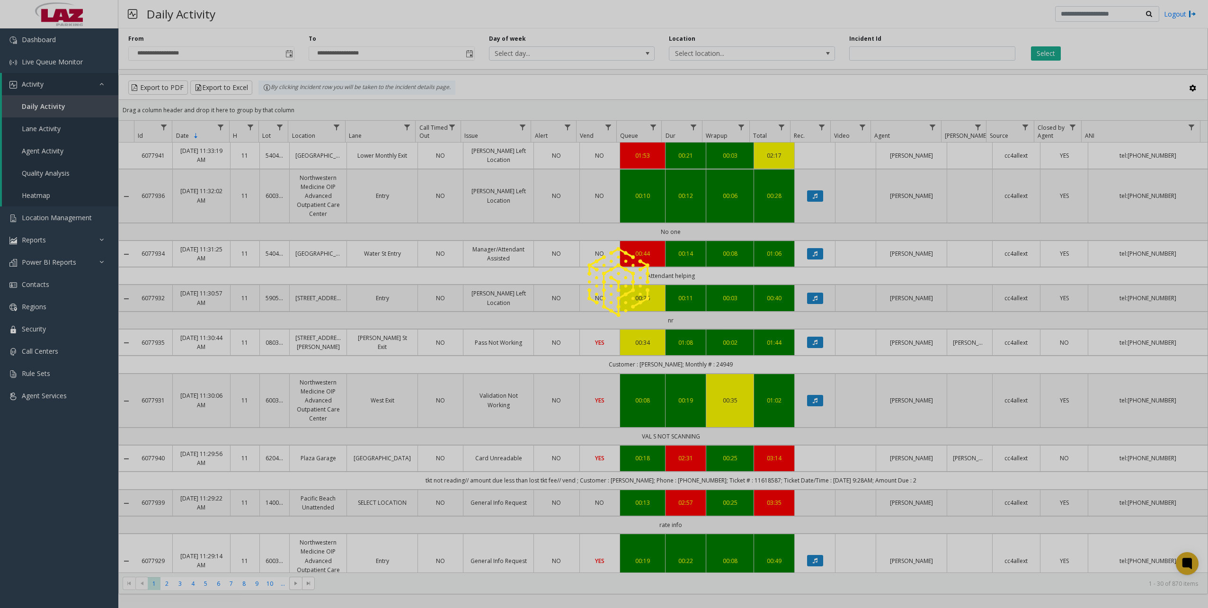
click at [289, 55] on div at bounding box center [604, 304] width 1208 height 608
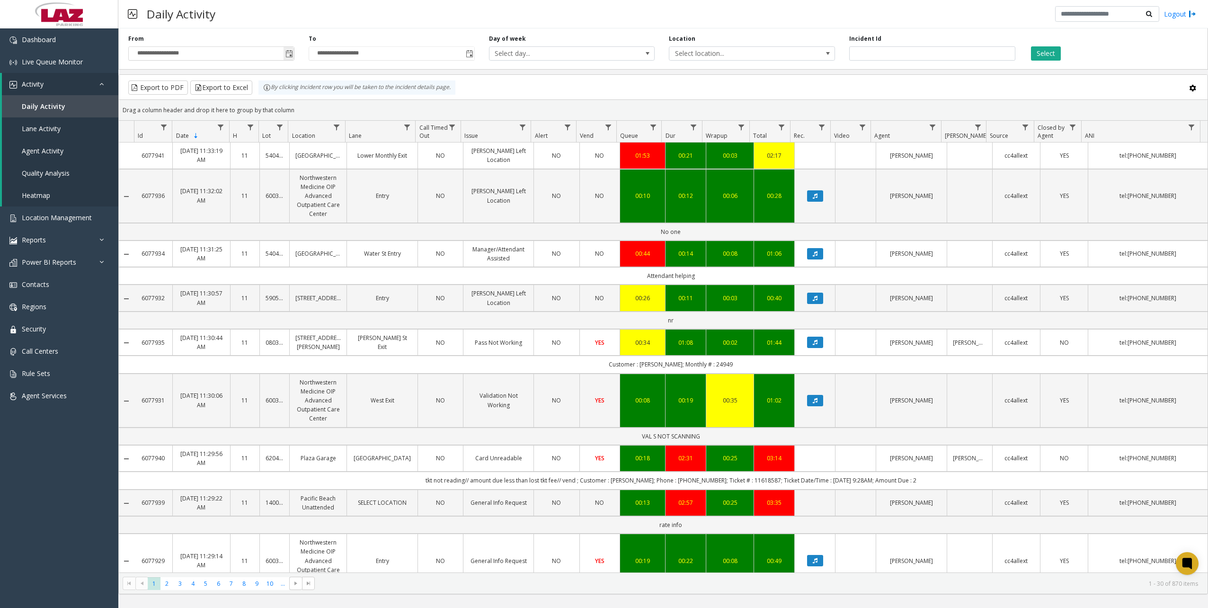
click at [287, 55] on span "Toggle popup" at bounding box center [289, 54] width 8 height 8
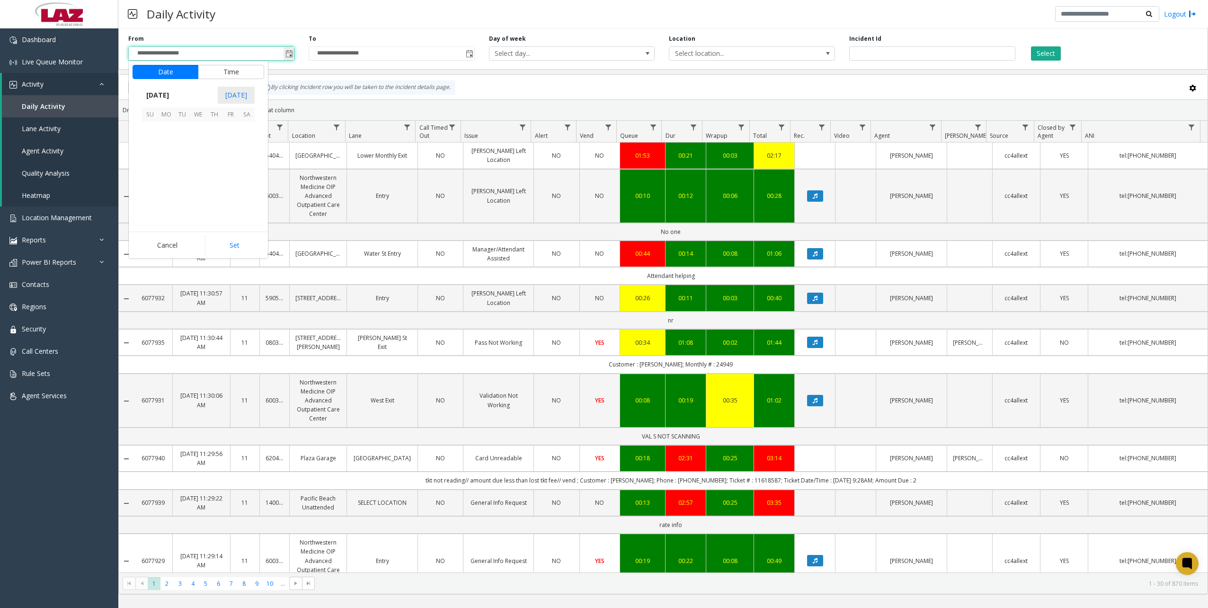
scroll to position [169721, 0]
click at [168, 178] on span "18" at bounding box center [166, 178] width 16 height 16
click at [238, 248] on button "Set" at bounding box center [235, 245] width 60 height 21
type input "**********"
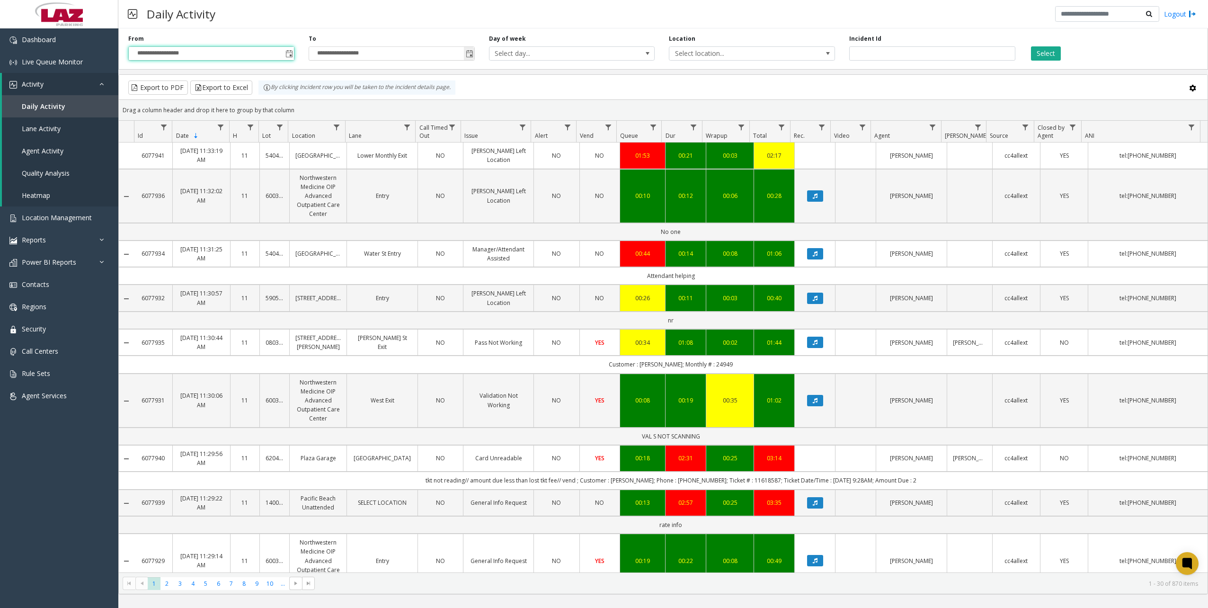
click at [472, 58] on span "Toggle popup" at bounding box center [469, 53] width 10 height 15
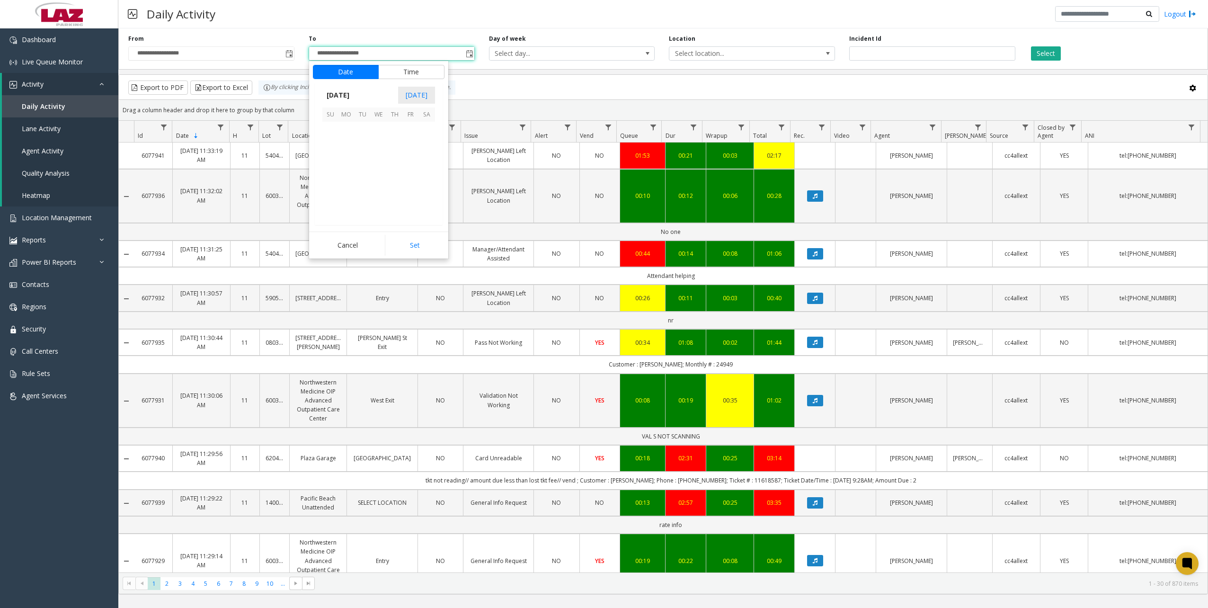
scroll to position [14, 0]
click at [335, 195] on span "24" at bounding box center [330, 194] width 16 height 16
click at [407, 246] on button "Set" at bounding box center [415, 245] width 60 height 21
type input "**********"
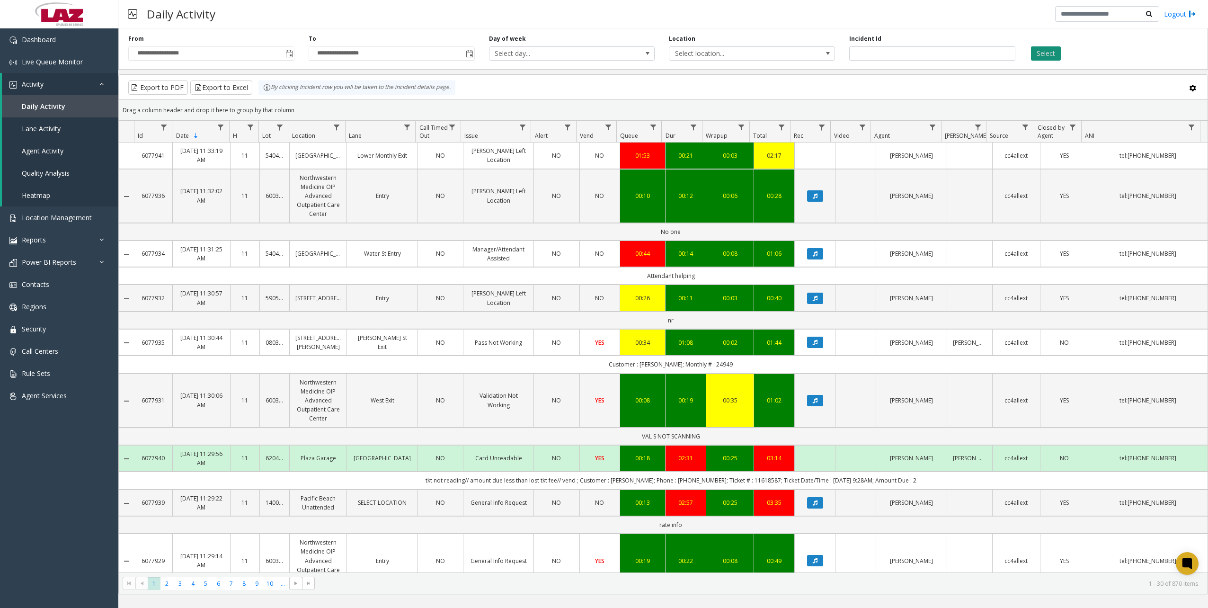
click at [1051, 53] on button "Select" at bounding box center [1046, 53] width 30 height 14
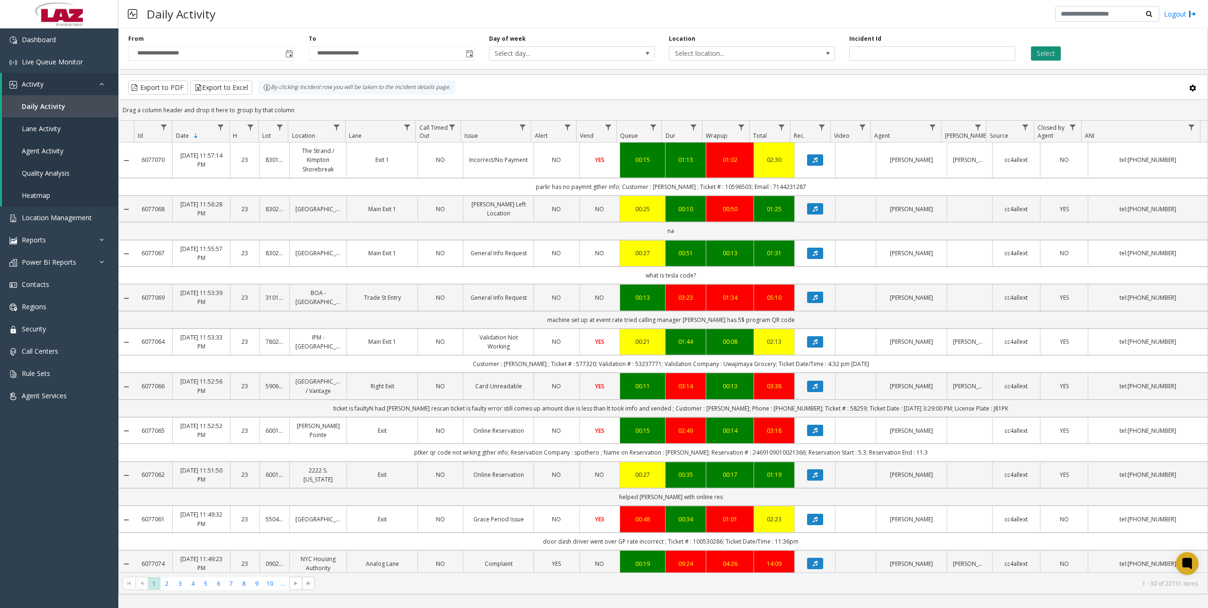
click at [1051, 54] on button "Select" at bounding box center [1046, 53] width 30 height 14
click at [230, 88] on button "Export to Excel" at bounding box center [221, 87] width 62 height 14
click at [825, 17] on div "Daily Activity Logout" at bounding box center [662, 14] width 1089 height 28
